Goal: Task Accomplishment & Management: Use online tool/utility

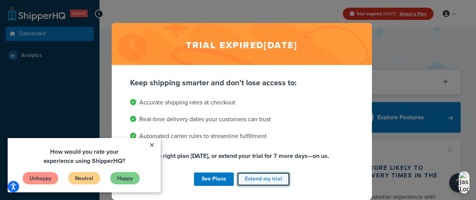
click at [258, 177] on button "Extend my trial" at bounding box center [263, 179] width 53 height 14
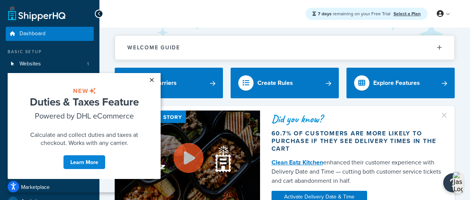
click at [150, 80] on link "×" at bounding box center [151, 80] width 13 height 14
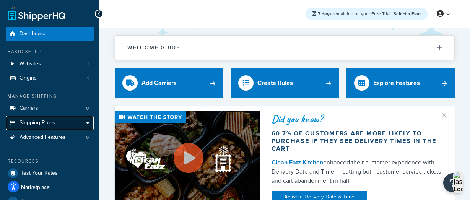
click at [39, 122] on span "Shipping Rules" at bounding box center [37, 123] width 36 height 6
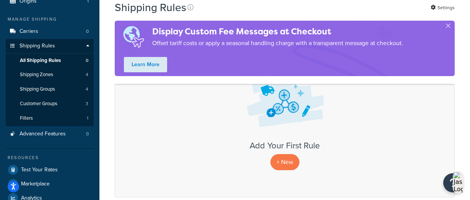
scroll to position [76, 0]
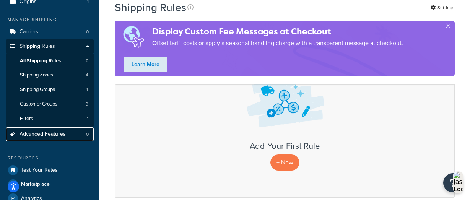
click at [38, 132] on span "Advanced Features" at bounding box center [42, 134] width 46 height 6
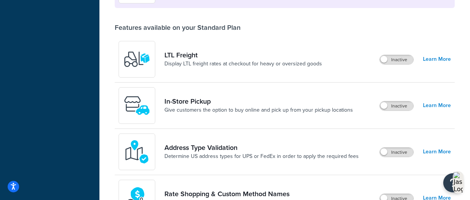
scroll to position [13, 0]
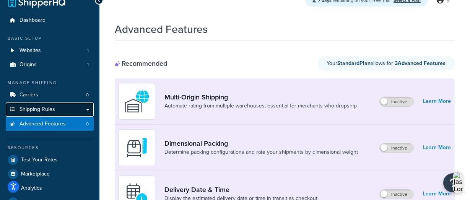
click at [41, 109] on span "Shipping Rules" at bounding box center [37, 109] width 36 height 6
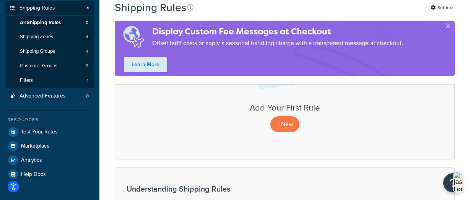
scroll to position [76, 0]
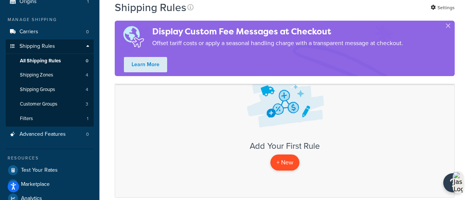
click at [286, 159] on p "+ New" at bounding box center [284, 162] width 29 height 16
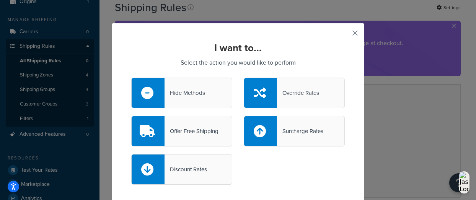
click at [186, 94] on div "Hide Methods" at bounding box center [184, 93] width 41 height 11
click at [0, 0] on input "Hide Methods" at bounding box center [0, 0] width 0 height 0
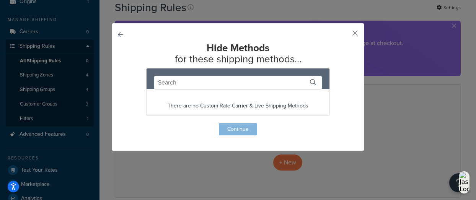
click at [284, 126] on div "Hide Methods for these shipping methods... There are no Custom Rate Carrier & L…" at bounding box center [237, 88] width 213 height 93
click at [176, 84] on input "text" at bounding box center [237, 82] width 167 height 13
type input "-"
click at [49, 33] on div "Hide Methods for these shipping methods... There are no Custom Rate Carrier & L…" at bounding box center [238, 100] width 476 height 200
click at [112, 34] on div "Hide Methods for these shipping methods... There are no Custom Rate Carrier & L…" at bounding box center [238, 87] width 252 height 128
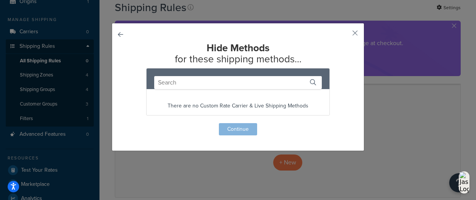
click at [131, 123] on button "button" at bounding box center [131, 123] width 0 height 0
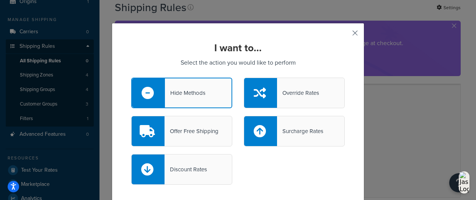
click at [344, 35] on button "button" at bounding box center [344, 36] width 2 height 2
